Goal: Task Accomplishment & Management: Manage account settings

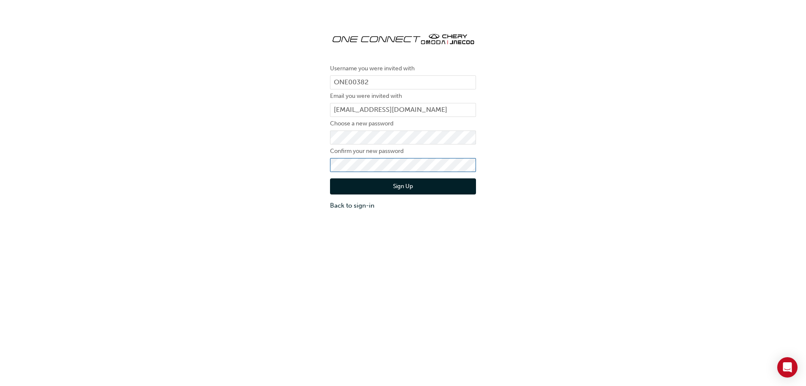
click button "Sign Up" at bounding box center [403, 186] width 146 height 16
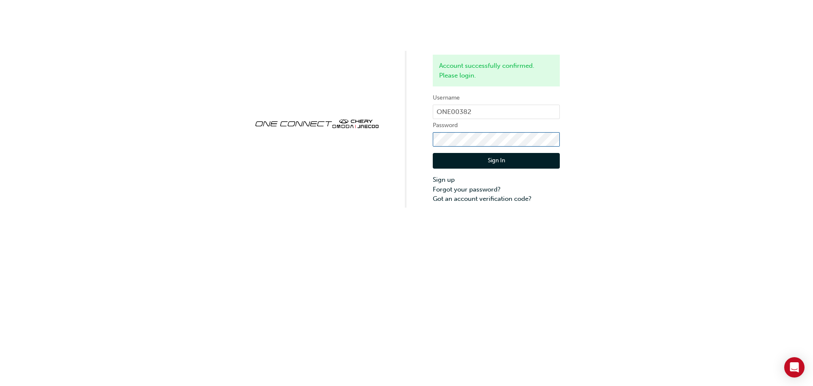
click button "Sign In" at bounding box center [496, 161] width 127 height 16
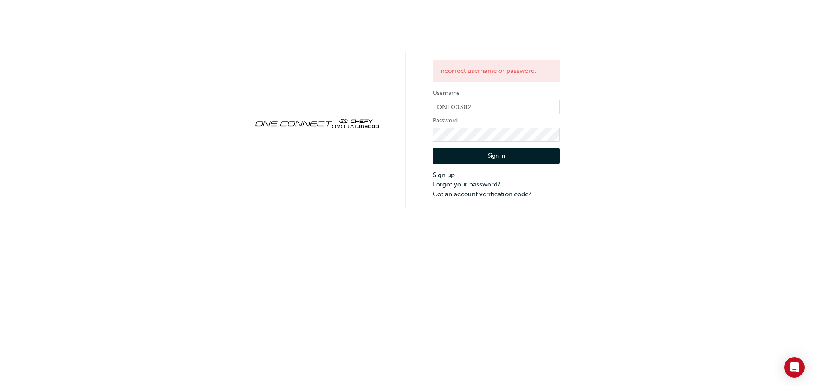
click at [490, 157] on button "Sign In" at bounding box center [496, 156] width 127 height 16
click at [487, 156] on button "Sign In" at bounding box center [496, 156] width 127 height 16
click at [468, 185] on link "Forgot your password?" at bounding box center [496, 184] width 127 height 10
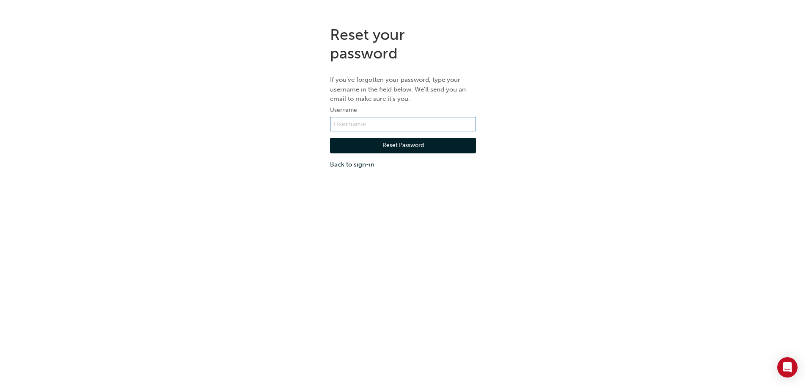
click at [362, 122] on input "text" at bounding box center [403, 124] width 146 height 14
type input "ONE00382"
click at [396, 144] on button "Reset Password" at bounding box center [403, 146] width 146 height 16
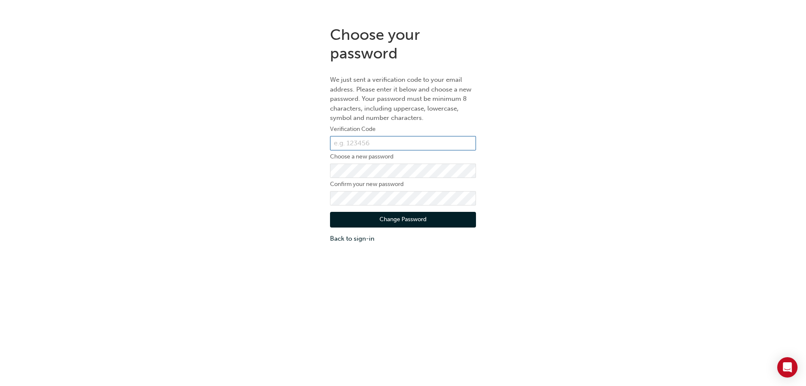
click at [345, 141] on input "text" at bounding box center [403, 143] width 146 height 14
paste input "971095"
type input "971095"
click at [399, 219] on button "Change Password" at bounding box center [403, 220] width 146 height 16
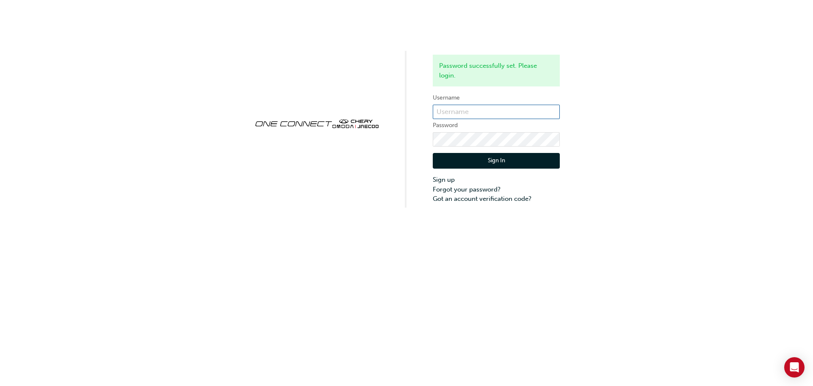
click at [457, 112] on input "text" at bounding box center [496, 112] width 127 height 14
type input "ONE00382"
click at [492, 160] on button "Sign In" at bounding box center [496, 161] width 127 height 16
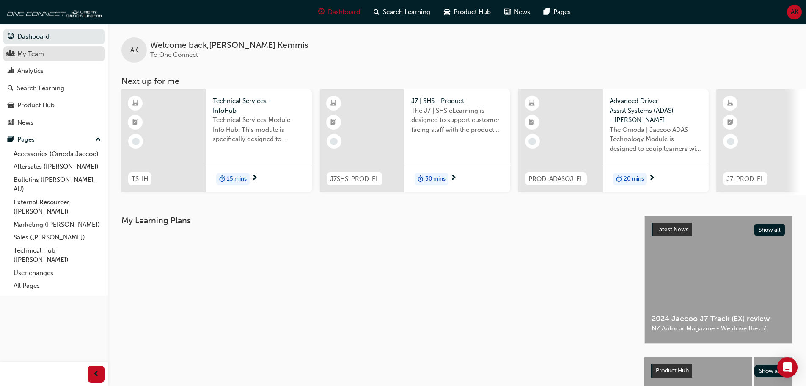
click at [29, 57] on div "My Team" at bounding box center [30, 54] width 27 height 10
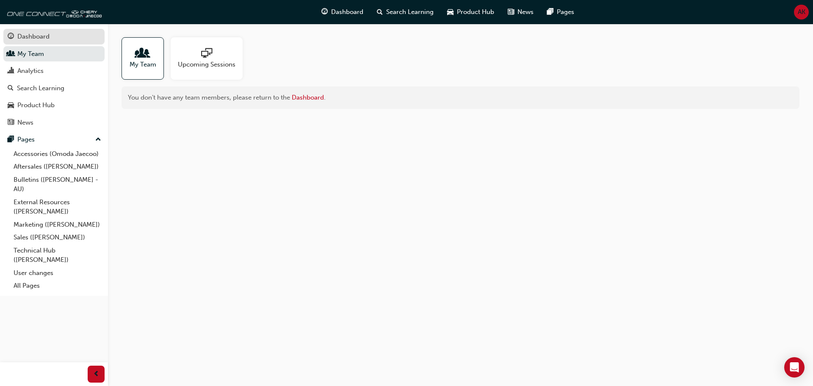
click at [33, 39] on div "Dashboard" at bounding box center [33, 37] width 32 height 10
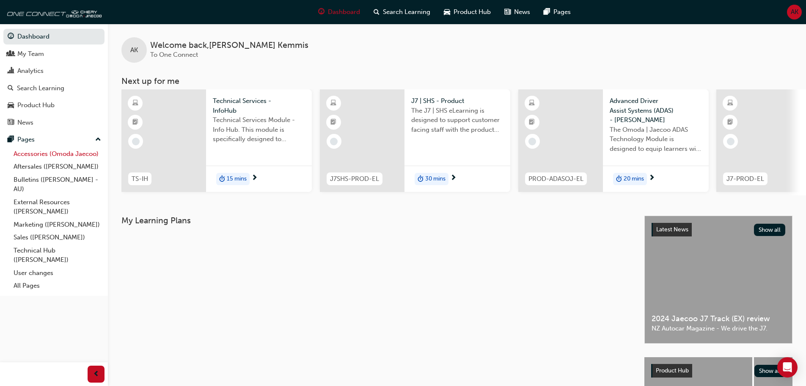
click at [46, 151] on link "Accessories (Omoda Jaecoo)" at bounding box center [57, 153] width 94 height 13
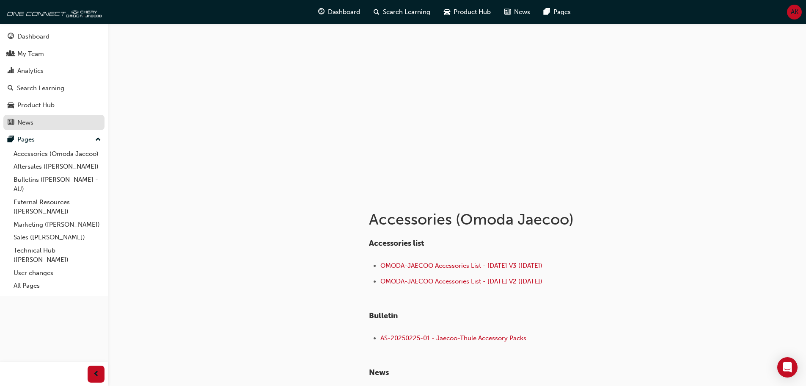
click at [31, 122] on div "News" at bounding box center [25, 123] width 16 height 10
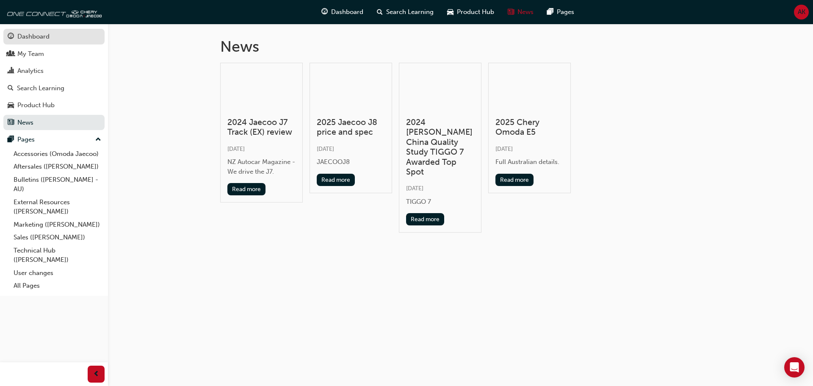
click at [44, 36] on div "Dashboard" at bounding box center [33, 37] width 32 height 10
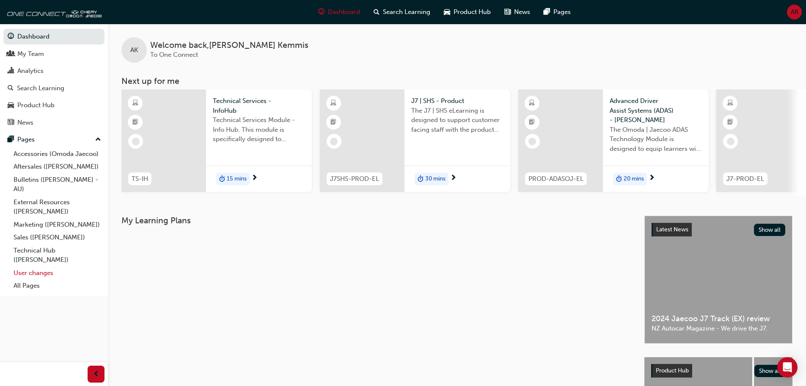
click at [35, 273] on link "User changes" at bounding box center [57, 272] width 94 height 13
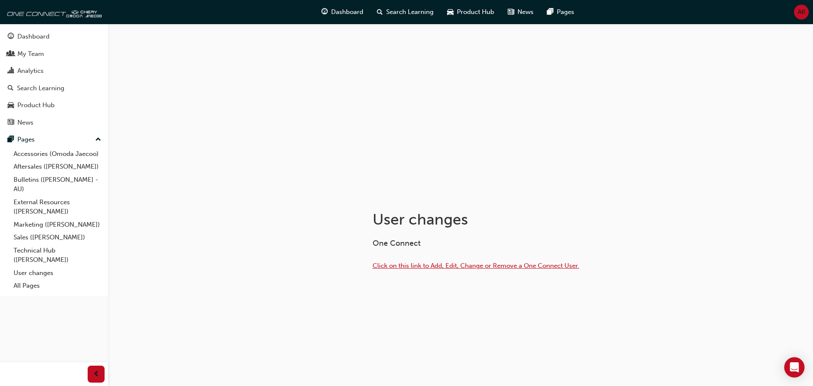
click at [408, 264] on span "Click on this link to Add, Edit, Change or Remove a One Connect User." at bounding box center [475, 266] width 207 height 8
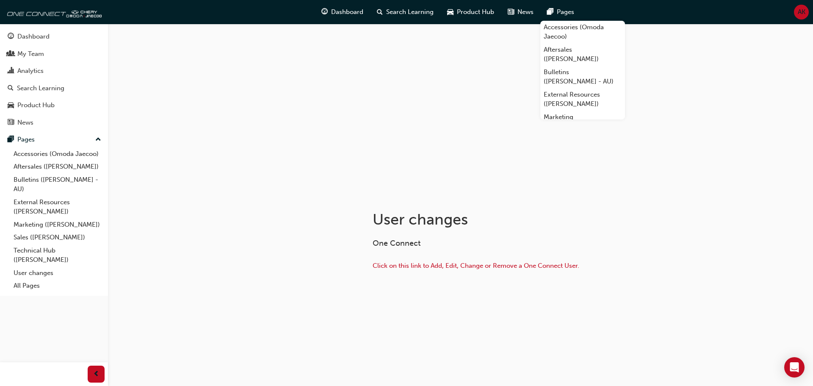
click at [801, 13] on span "AK" at bounding box center [801, 12] width 8 height 10
